Goal: Check status: Check status

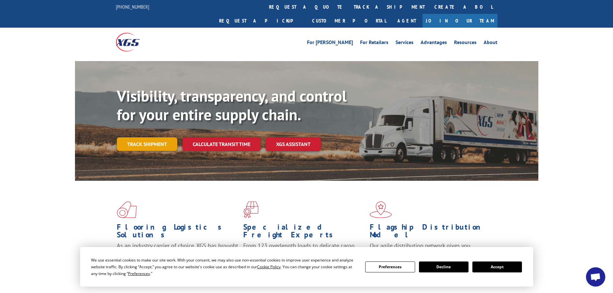
click at [153, 137] on link "Track shipment" at bounding box center [147, 144] width 60 height 14
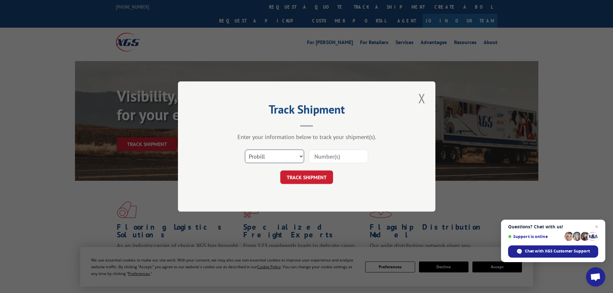
click at [277, 156] on select "Select category... Probill BOL PO" at bounding box center [274, 157] width 59 height 14
select select "bol"
click at [245, 150] on select "Select category... Probill BOL PO" at bounding box center [274, 157] width 59 height 14
click at [328, 153] on input at bounding box center [338, 157] width 59 height 14
type input "610041493"
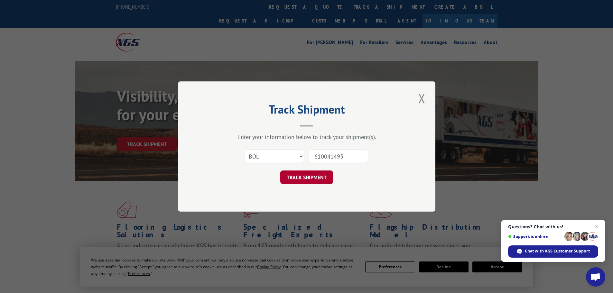
click at [309, 175] on button "TRACK SHIPMENT" at bounding box center [306, 178] width 53 height 14
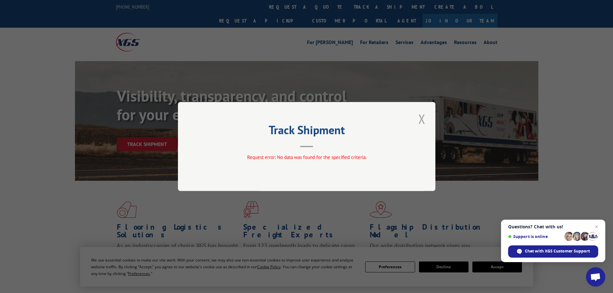
click at [423, 123] on button "Close modal" at bounding box center [421, 119] width 11 height 18
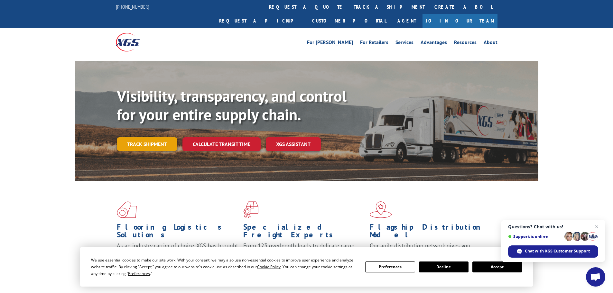
click at [152, 137] on link "Track shipment" at bounding box center [147, 144] width 60 height 14
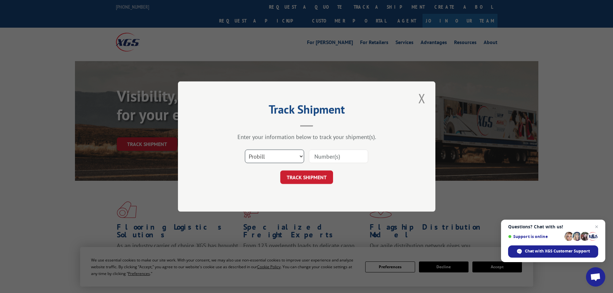
click at [294, 158] on select "Select category... Probill BOL PO" at bounding box center [274, 157] width 59 height 14
select select "bol"
click at [245, 150] on select "Select category... Probill BOL PO" at bounding box center [274, 157] width 59 height 14
click at [332, 158] on input at bounding box center [338, 157] width 59 height 14
type input "6100041493"
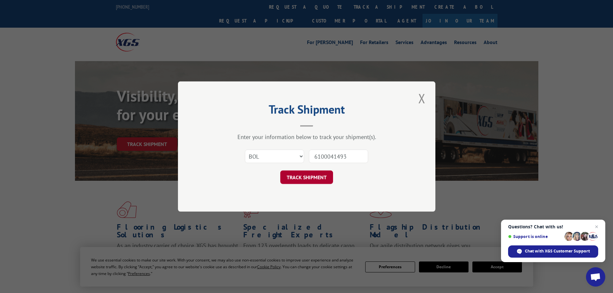
click at [313, 176] on button "TRACK SHIPMENT" at bounding box center [306, 178] width 53 height 14
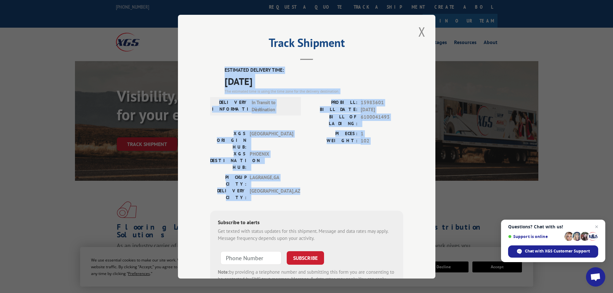
drag, startPoint x: 221, startPoint y: 69, endPoint x: 284, endPoint y: 160, distance: 111.3
click at [284, 160] on div "ESTIMATED DELIVERY TIME: [DATE] The estimated time is using the time zone for t…" at bounding box center [306, 182] width 193 height 231
copy div "ESTIMATED DELIVERY TIME: [DATE] The estimated time is using the time zone for t…"
click at [418, 34] on button "Close modal" at bounding box center [421, 32] width 11 height 18
